Goal: Information Seeking & Learning: Learn about a topic

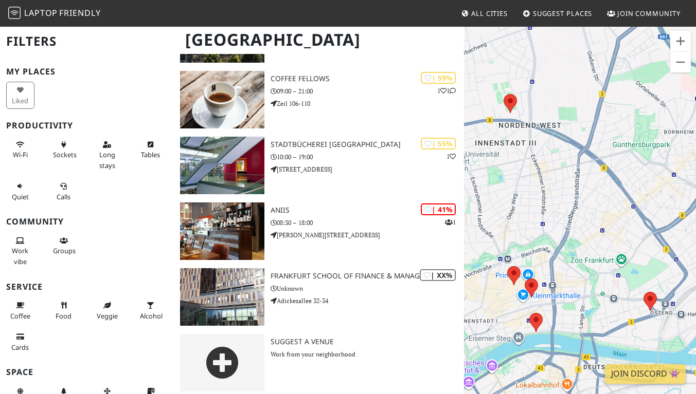
scroll to position [147, 0]
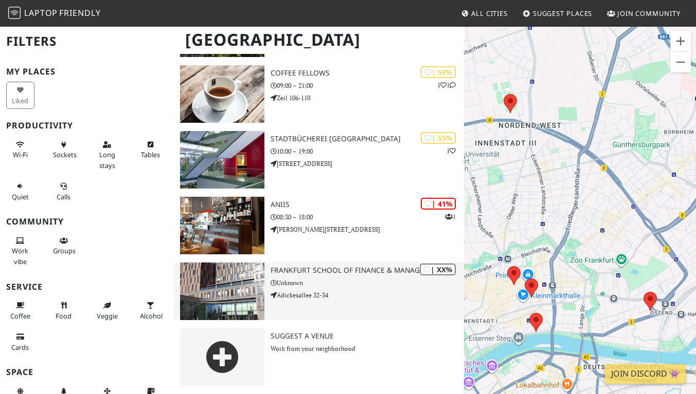
click at [380, 271] on h3 "Frankfurt School of Finance & Management" at bounding box center [366, 270] width 193 height 9
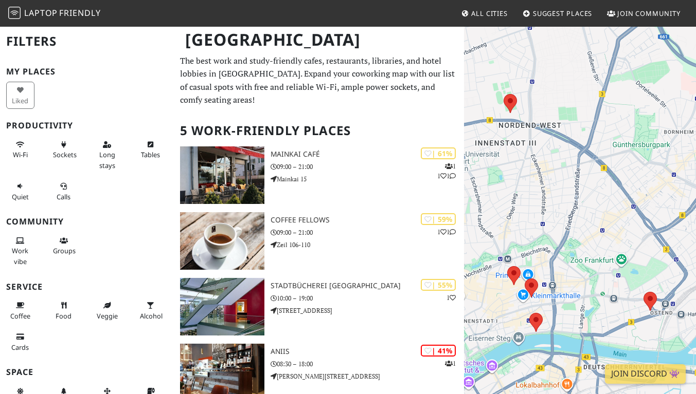
scroll to position [147, 0]
